Goal: Information Seeking & Learning: Check status

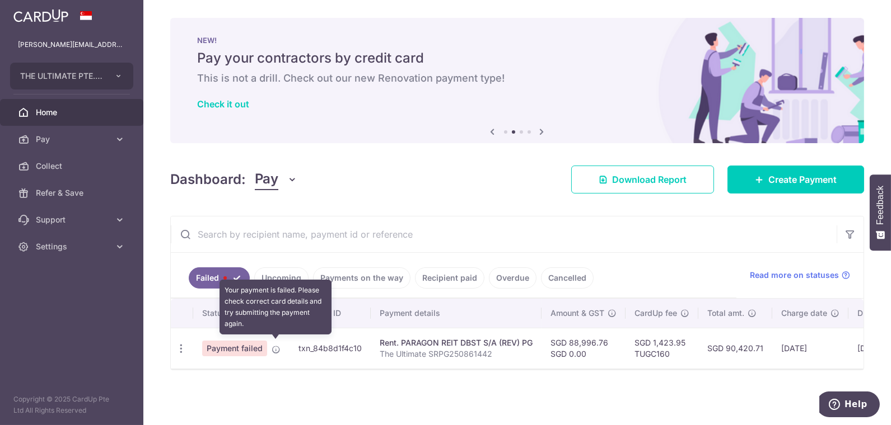
click at [276, 347] on icon at bounding box center [276, 349] width 9 height 9
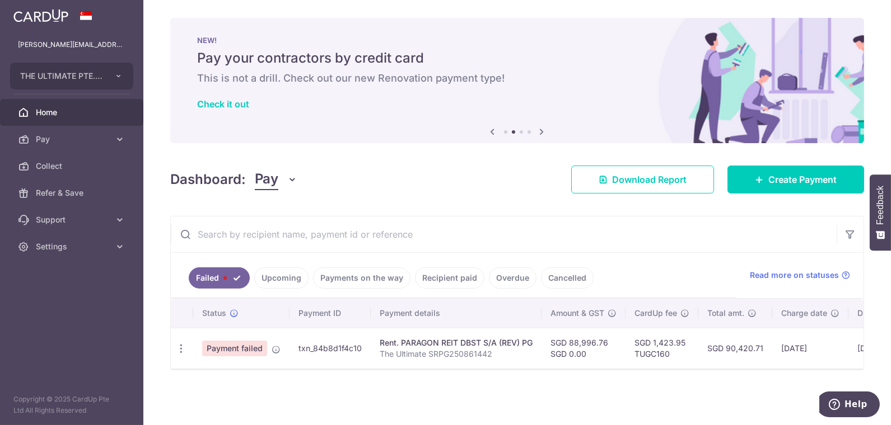
click at [248, 347] on span "Payment failed" at bounding box center [234, 349] width 65 height 16
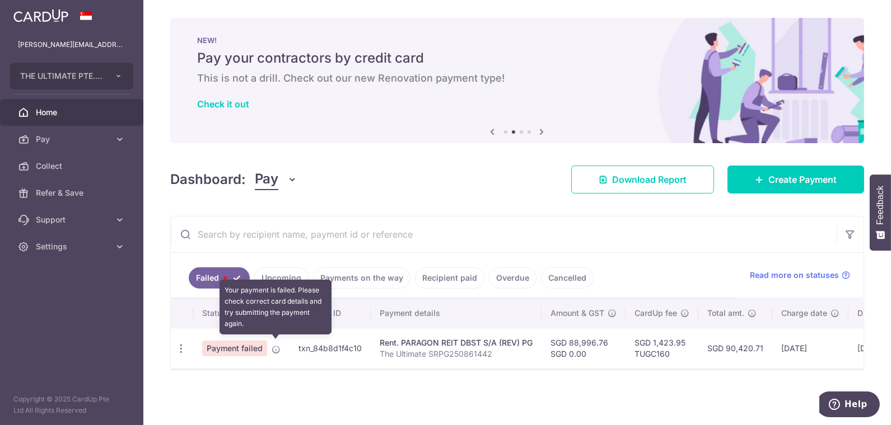
click at [278, 347] on icon at bounding box center [276, 349] width 9 height 9
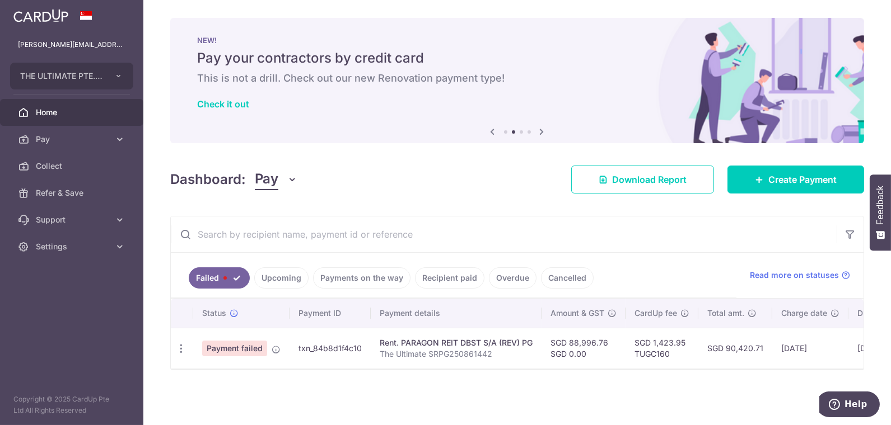
click at [230, 344] on span "Payment failed" at bounding box center [234, 349] width 65 height 16
click at [294, 274] on link "Upcoming" at bounding box center [281, 278] width 54 height 21
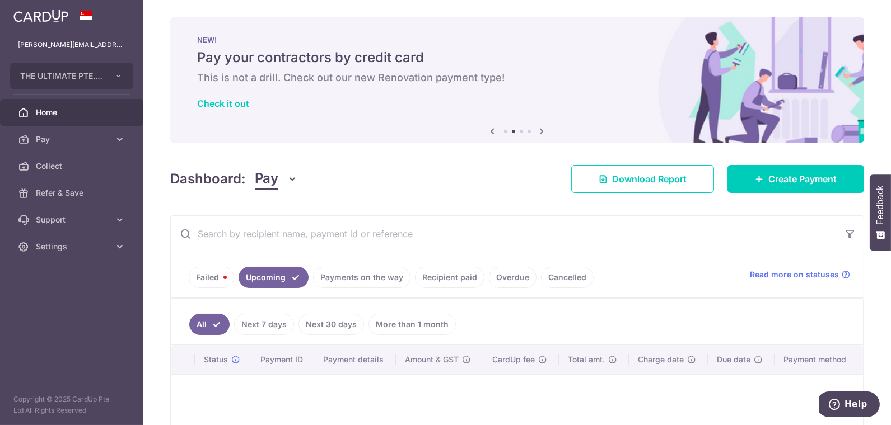
click at [378, 270] on link "Payments on the way" at bounding box center [361, 277] width 97 height 21
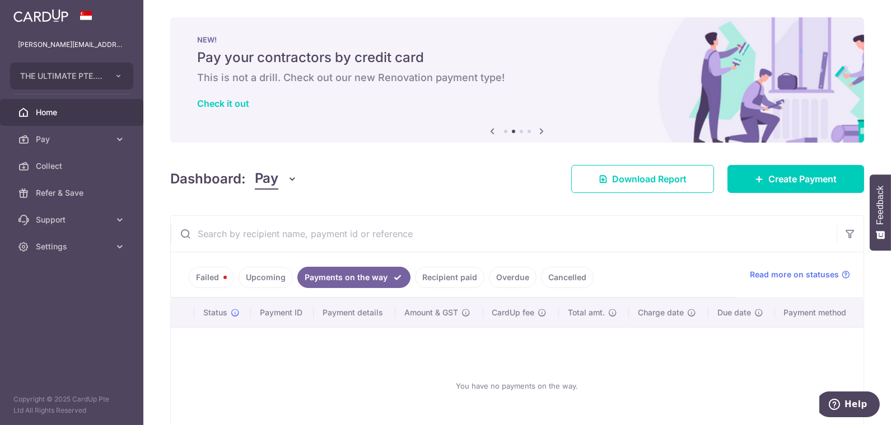
click at [448, 277] on link "Recipient paid" at bounding box center [449, 277] width 69 height 21
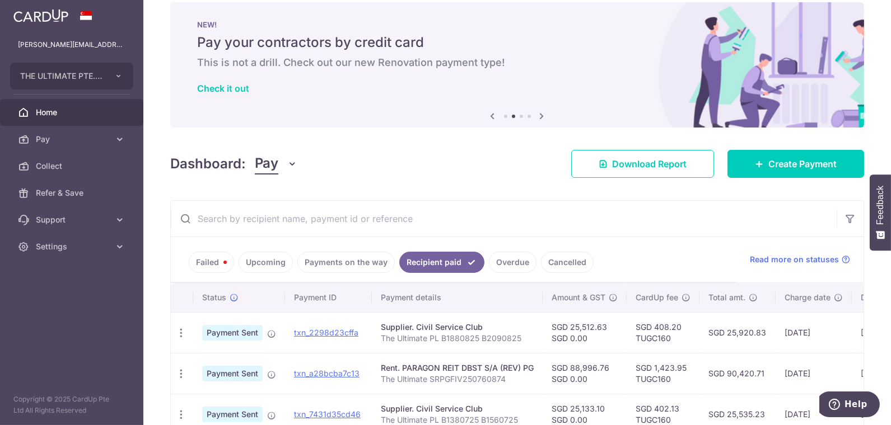
scroll to position [31, 0]
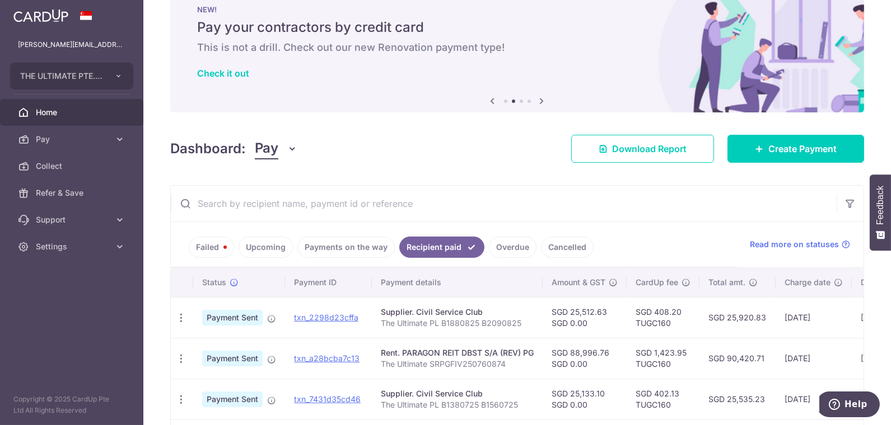
click at [514, 249] on link "Overdue" at bounding box center [513, 247] width 48 height 21
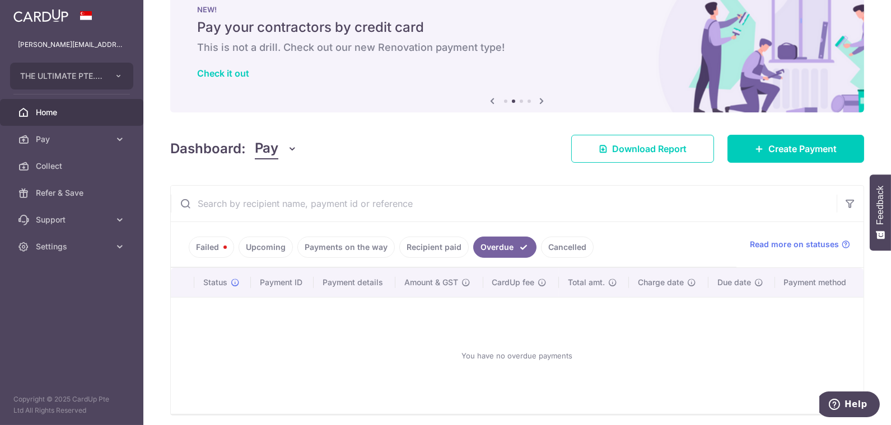
click at [554, 245] on link "Cancelled" at bounding box center [567, 247] width 53 height 21
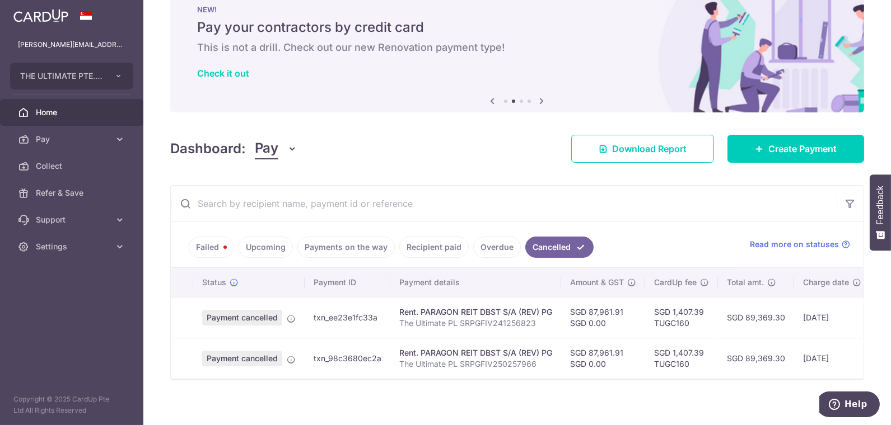
click at [217, 246] on link "Failed" at bounding box center [211, 247] width 45 height 21
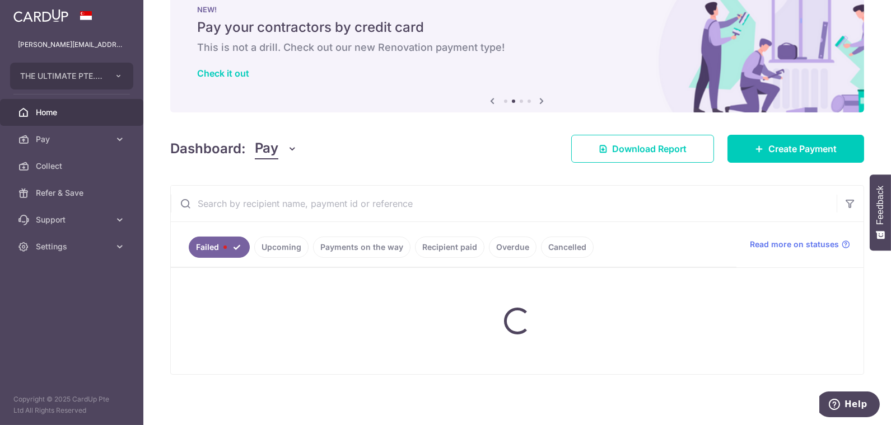
scroll to position [1, 0]
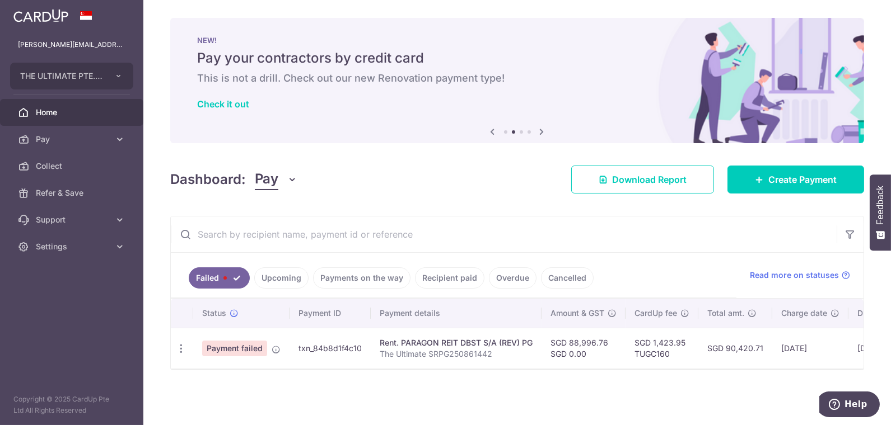
click at [218, 350] on span "Payment failed" at bounding box center [234, 349] width 65 height 16
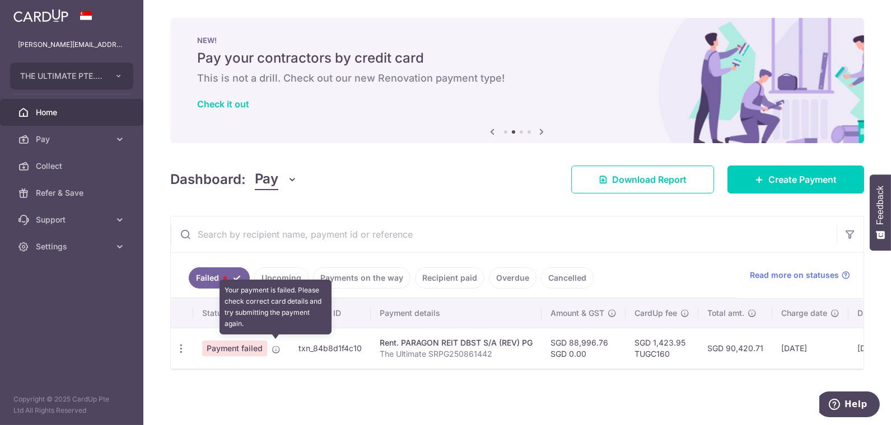
click at [276, 349] on icon at bounding box center [276, 349] width 9 height 9
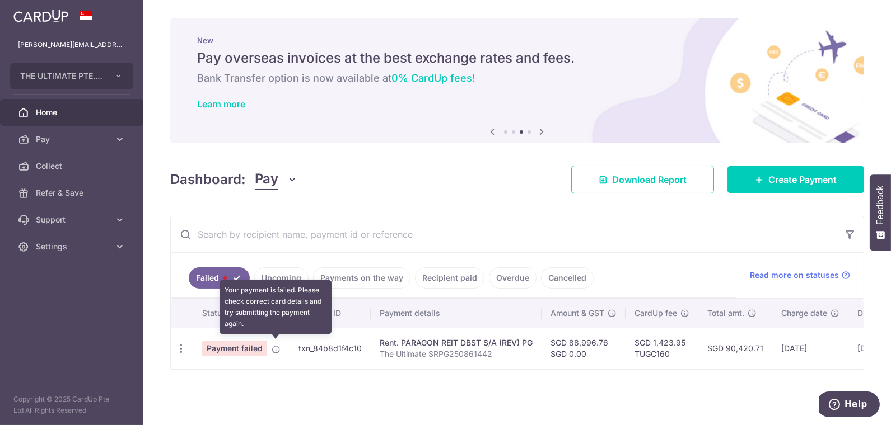
click at [275, 348] on icon at bounding box center [276, 349] width 9 height 9
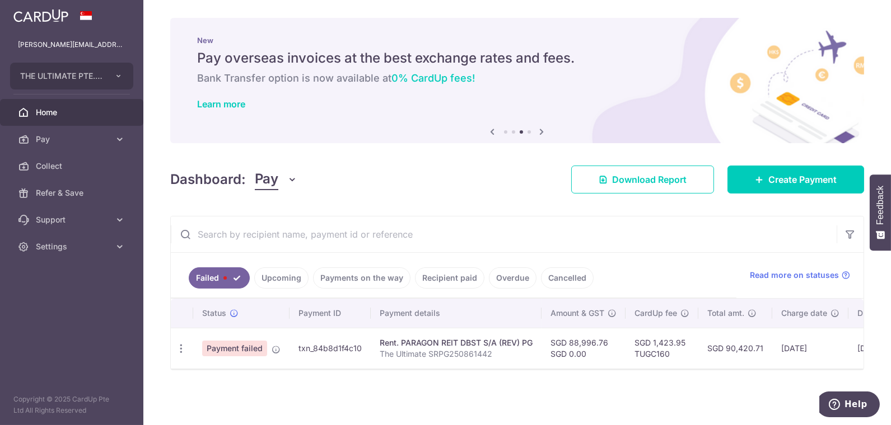
scroll to position [0, 0]
click at [801, 276] on span "Read more on statuses" at bounding box center [794, 275] width 89 height 11
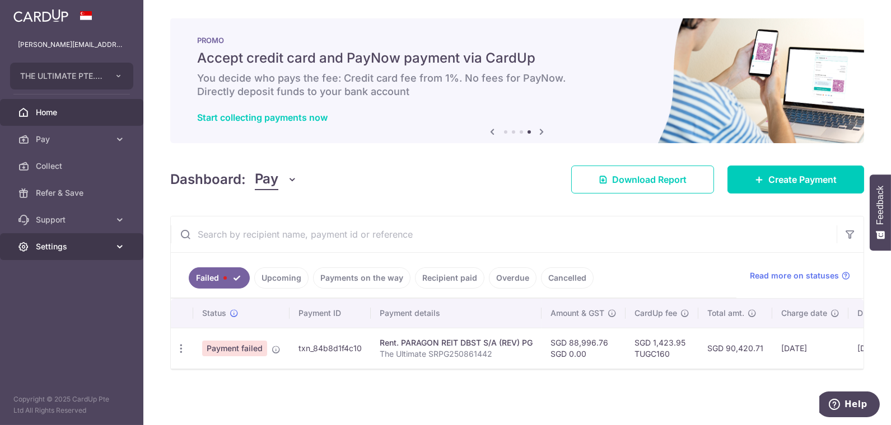
click at [52, 246] on span "Settings" at bounding box center [73, 246] width 74 height 11
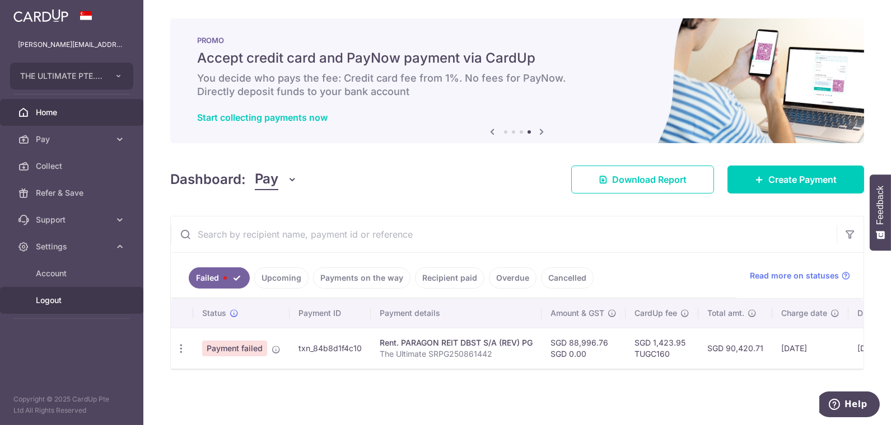
drag, startPoint x: 52, startPoint y: 302, endPoint x: 139, endPoint y: 306, distance: 86.8
click at [52, 302] on span "Logout" at bounding box center [73, 300] width 74 height 11
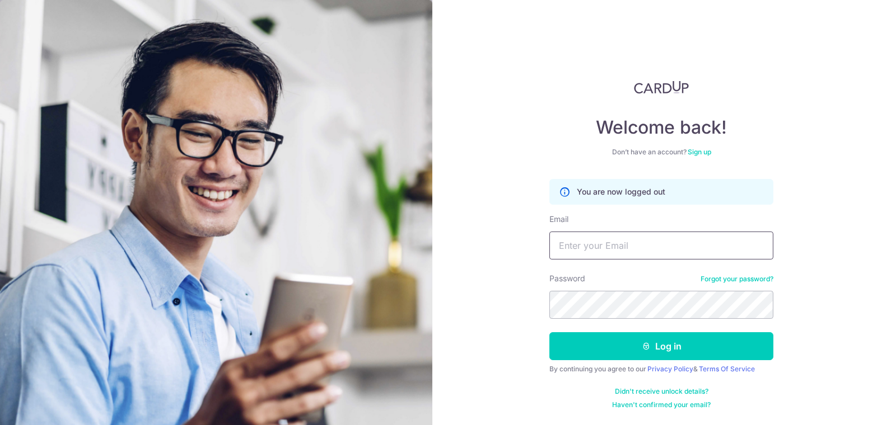
drag, startPoint x: 601, startPoint y: 245, endPoint x: 699, endPoint y: 242, distance: 98.6
click at [601, 245] on input "Email" at bounding box center [661, 246] width 224 height 28
paste input "sheldon@theultimate.com.sg"
type input "sheldon@theultimate.com.sg"
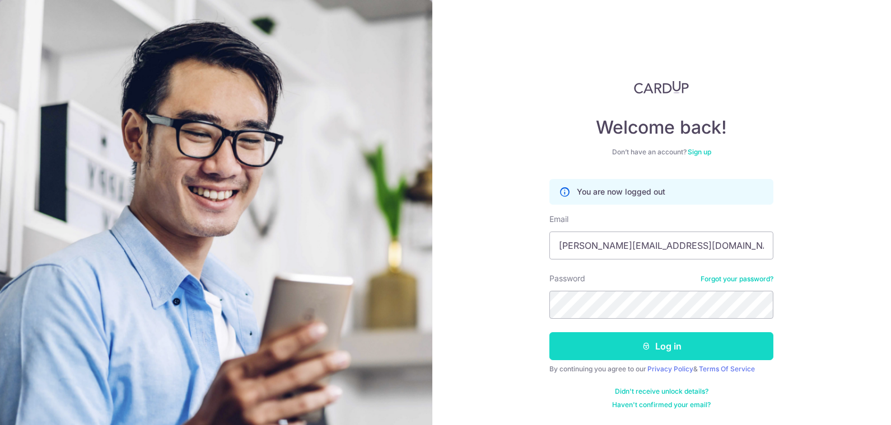
click at [621, 335] on button "Log in" at bounding box center [661, 347] width 224 height 28
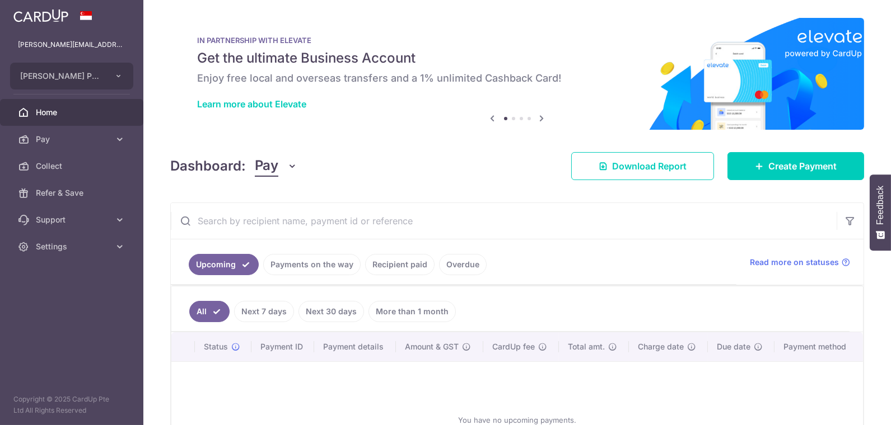
scroll to position [56, 0]
